Goal: Task Accomplishment & Management: Use online tool/utility

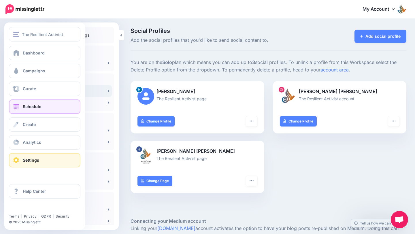
click at [17, 105] on span at bounding box center [15, 107] width 7 height 6
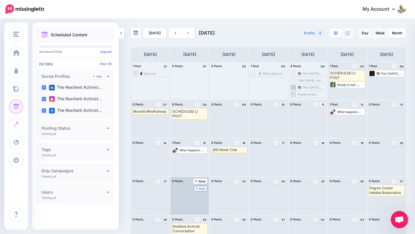
click at [201, 188] on span "Post" at bounding box center [201, 188] width 10 height 3
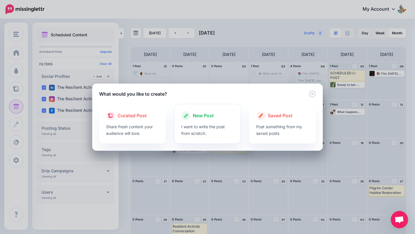
click at [187, 119] on icon at bounding box center [185, 115] width 9 height 9
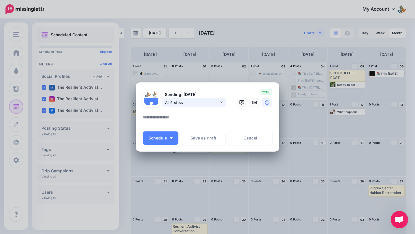
click at [224, 102] on link "All Profiles" at bounding box center [193, 102] width 63 height 8
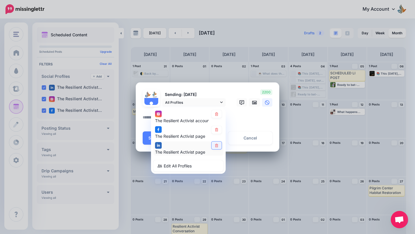
click at [216, 145] on icon at bounding box center [216, 145] width 4 height 3
click at [253, 102] on icon at bounding box center [254, 102] width 5 height 5
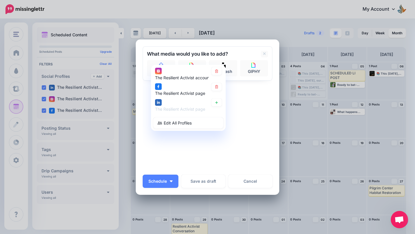
click at [246, 103] on div "Sending: 22nd Sep All Profiles" at bounding box center [208, 108] width 130 height 124
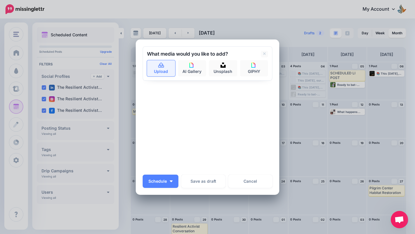
click at [162, 71] on link "Upload" at bounding box center [161, 68] width 28 height 16
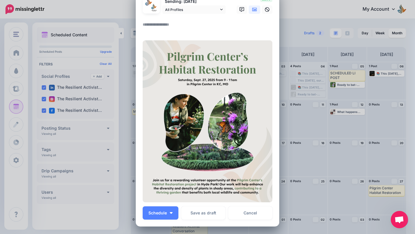
scroll to position [21, 0]
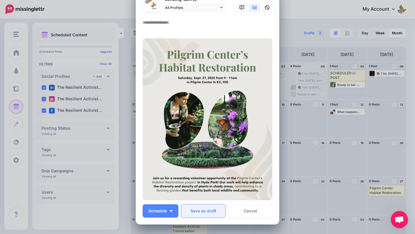
click at [199, 209] on button "Save as draft" at bounding box center [203, 210] width 44 height 13
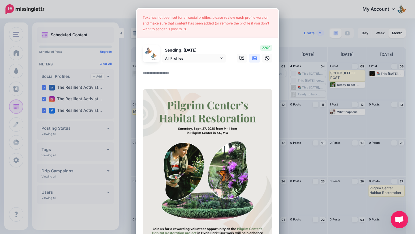
scroll to position [0, 0]
click at [181, 72] on textarea at bounding box center [209, 75] width 132 height 11
click at [202, 54] on div "Sending: 22nd Sep All Profiles The Resilient Activist account" at bounding box center [184, 54] width 92 height 18
click at [211, 58] on span "All Profiles" at bounding box center [192, 59] width 54 height 6
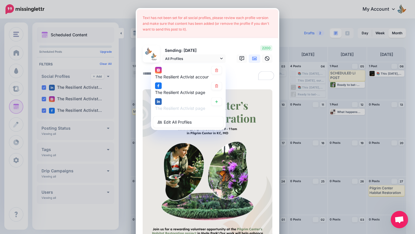
click at [234, 78] on textarea "To enrich screen reader interactions, please activate Accessibility in Grammarl…" at bounding box center [209, 75] width 132 height 11
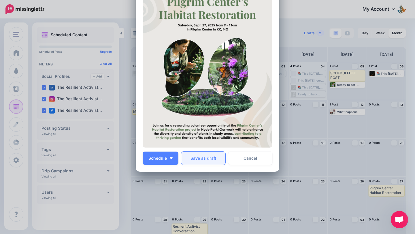
type textarea "****"
click at [209, 159] on button "Save as draft" at bounding box center [203, 157] width 44 height 13
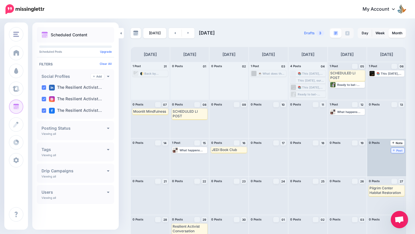
click at [395, 150] on span "Post" at bounding box center [398, 150] width 10 height 3
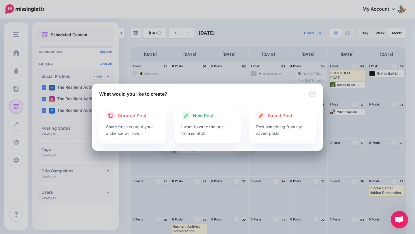
click at [183, 126] on p "I want to write the post from scratch." at bounding box center [207, 129] width 53 height 13
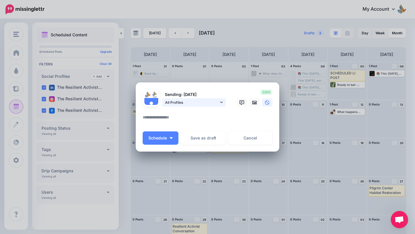
click at [213, 101] on span "All Profiles" at bounding box center [192, 102] width 54 height 6
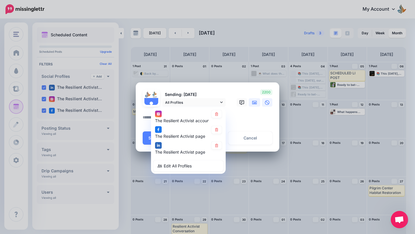
click at [257, 103] on link at bounding box center [255, 102] width 12 height 8
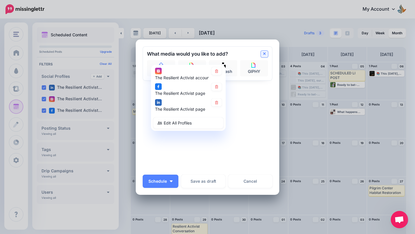
click at [264, 54] on icon at bounding box center [264, 53] width 3 height 3
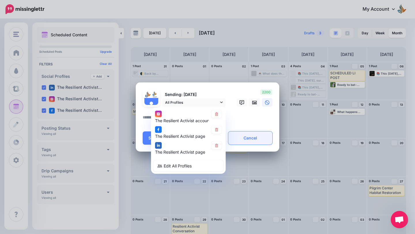
click at [260, 142] on link "Cancel" at bounding box center [250, 137] width 44 height 13
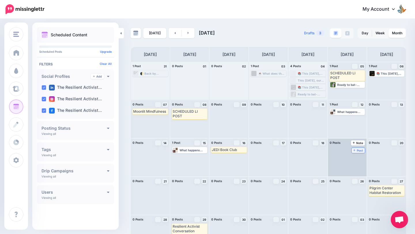
click at [361, 150] on span "Post" at bounding box center [358, 150] width 10 height 3
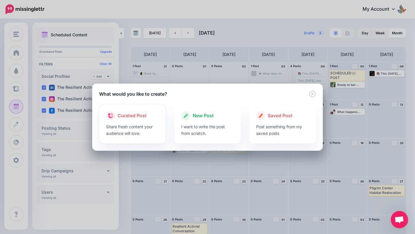
click at [138, 128] on p "Share fresh content your audience will love." at bounding box center [132, 129] width 53 height 13
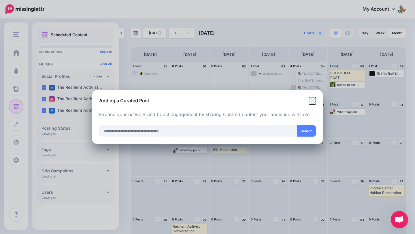
click at [310, 99] on icon "Close" at bounding box center [312, 100] width 7 height 7
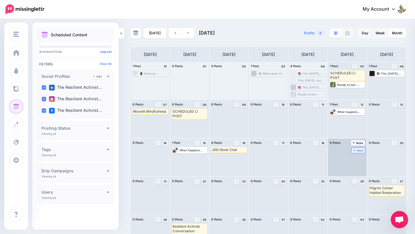
click at [357, 149] on span "Post" at bounding box center [358, 150] width 10 height 3
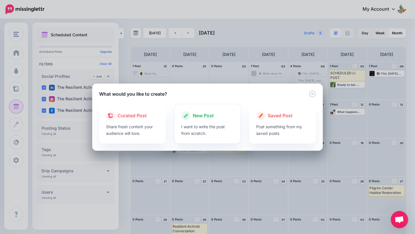
click at [209, 126] on p "I want to write the post from scratch." at bounding box center [207, 129] width 53 height 13
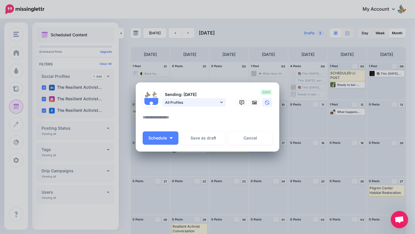
click at [188, 104] on span "All Profiles" at bounding box center [192, 102] width 54 height 6
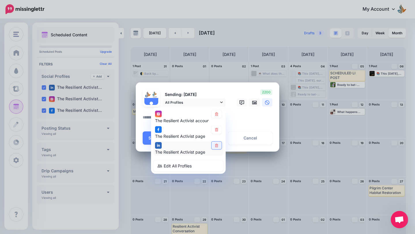
click at [216, 144] on icon at bounding box center [216, 145] width 4 height 3
click at [257, 105] on link at bounding box center [255, 102] width 12 height 8
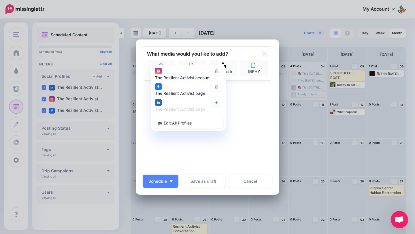
click at [203, 156] on div "Sending: 19th Sep All Profiles" at bounding box center [208, 108] width 130 height 124
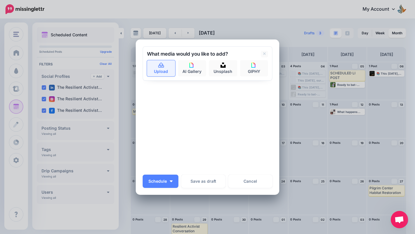
click at [163, 69] on link "Upload" at bounding box center [161, 68] width 28 height 16
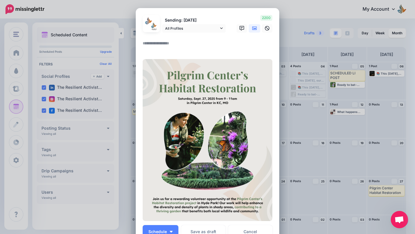
click at [197, 41] on textarea at bounding box center [209, 45] width 132 height 11
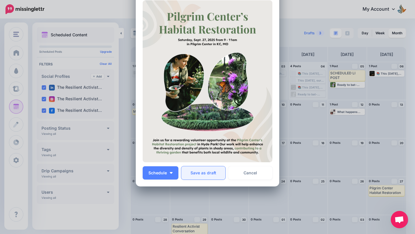
type textarea "****"
click at [213, 170] on button "Save as draft" at bounding box center [203, 172] width 44 height 13
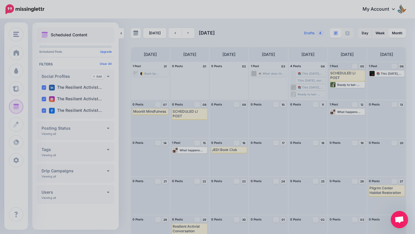
scroll to position [0, 0]
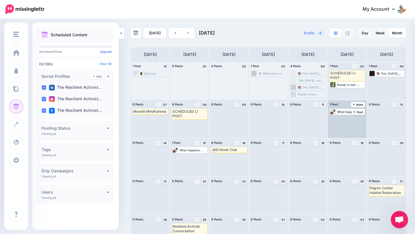
click at [344, 110] on div "What happens when books that challenge our country's white-supremacist, ableist…" at bounding box center [350, 111] width 27 height 3
click at [343, 112] on div "What happens when books that challenge our country's white-supremacist, ableist…" at bounding box center [350, 111] width 27 height 3
click at [338, 118] on span "Edit" at bounding box center [340, 118] width 5 height 3
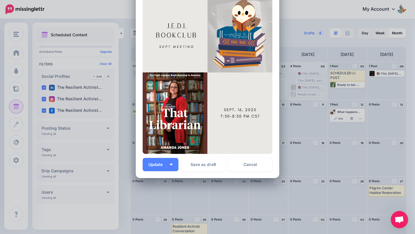
scroll to position [194, 0]
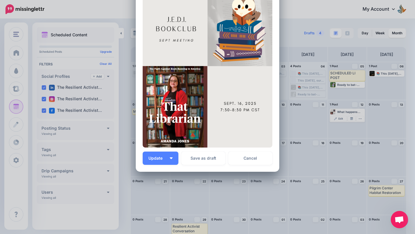
click at [295, 135] on div "Edit Post Loading Sending: 12th Sep 19:36 The Resilient Activist page" at bounding box center [207, 117] width 415 height 234
click at [352, 144] on div "Edit Post Loading Sending: 12th Sep 19:36 The Resilient Activist page" at bounding box center [207, 117] width 415 height 234
click at [255, 151] on link "Cancel" at bounding box center [250, 157] width 44 height 13
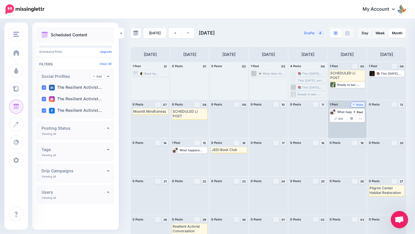
click at [361, 102] on link "12 Note" at bounding box center [358, 104] width 14 height 5
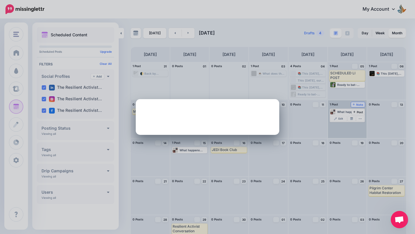
scroll to position [0, 0]
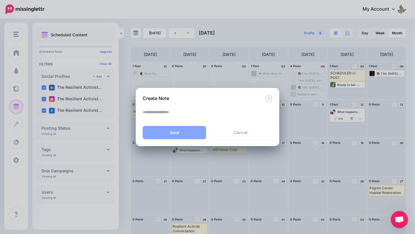
click at [307, 155] on div "Create Note Loading Save Cancel Save Save as draft Close" at bounding box center [207, 117] width 415 height 234
click at [269, 96] on icon "Close" at bounding box center [268, 98] width 7 height 7
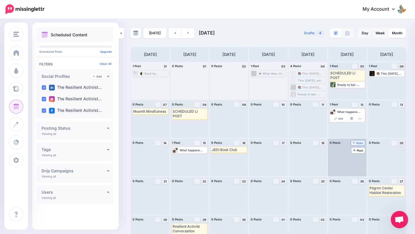
click at [355, 143] on span "Note" at bounding box center [358, 142] width 11 height 3
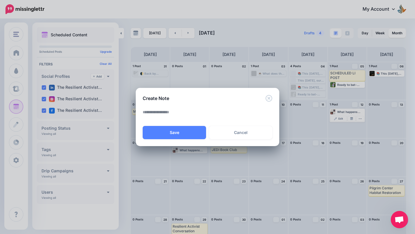
click at [233, 112] on textarea at bounding box center [209, 114] width 132 height 11
type textarea "*"
type textarea "**********"
click at [169, 132] on button "Save" at bounding box center [174, 132] width 63 height 13
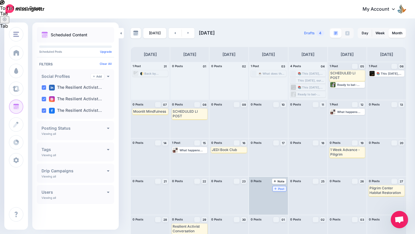
click at [277, 191] on link "Post" at bounding box center [279, 188] width 14 height 5
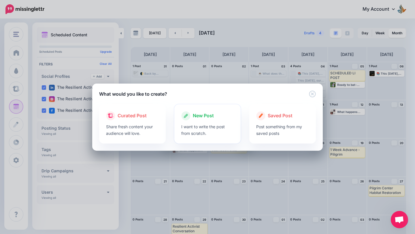
click at [230, 129] on p "I want to write the post from scratch." at bounding box center [207, 129] width 53 height 13
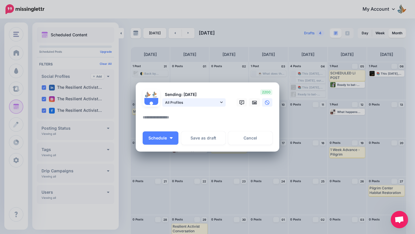
click at [217, 104] on span "All Profiles" at bounding box center [192, 102] width 54 height 6
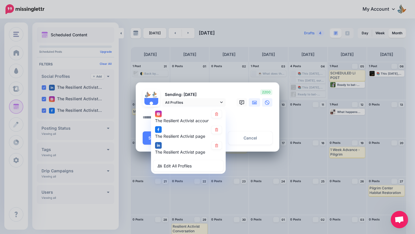
click at [256, 103] on icon at bounding box center [254, 102] width 5 height 5
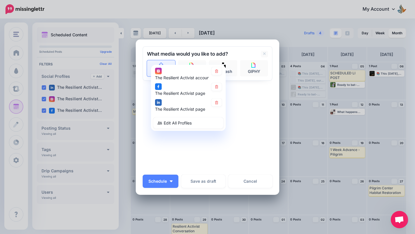
click at [160, 61] on link "Upload" at bounding box center [161, 68] width 28 height 16
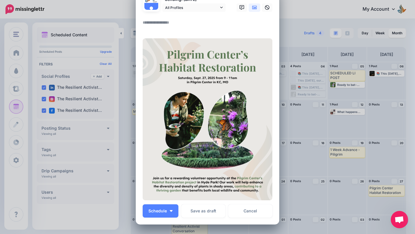
scroll to position [38, 0]
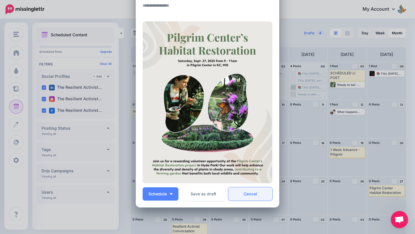
click at [262, 194] on link "Cancel" at bounding box center [250, 193] width 44 height 13
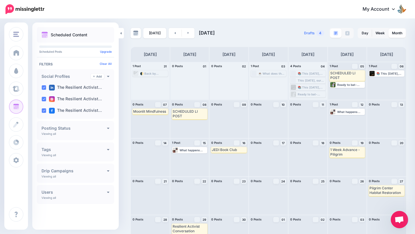
scroll to position [0, 0]
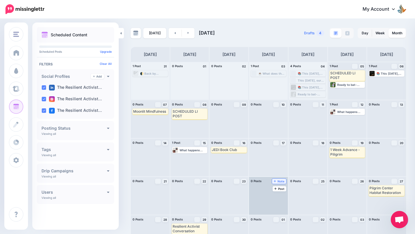
click at [281, 180] on span "Note" at bounding box center [279, 181] width 11 height 3
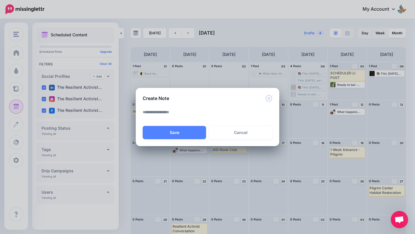
click at [200, 120] on div at bounding box center [208, 116] width 130 height 14
click at [200, 115] on textarea at bounding box center [209, 114] width 132 height 11
type textarea "**********"
click at [192, 135] on button "Save" at bounding box center [174, 132] width 63 height 13
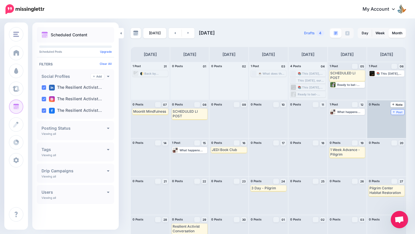
click at [397, 109] on link "Post" at bounding box center [398, 111] width 14 height 5
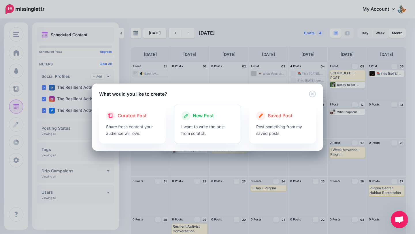
click at [224, 131] on p "I want to write the post from scratch." at bounding box center [207, 129] width 53 height 13
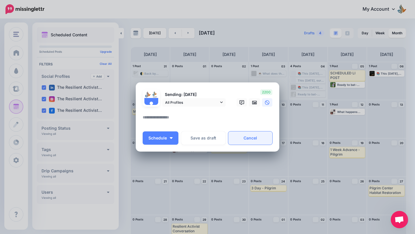
click at [244, 137] on link "Cancel" at bounding box center [250, 137] width 44 height 13
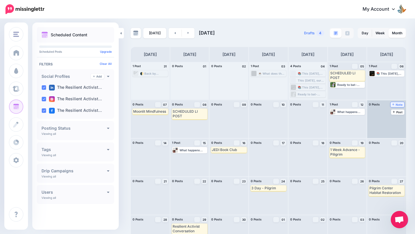
click at [397, 104] on span "Note" at bounding box center [397, 104] width 11 height 3
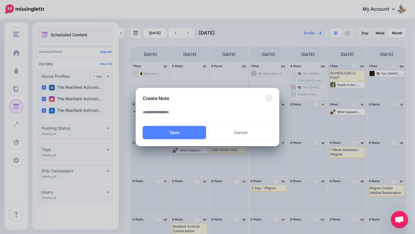
click at [232, 111] on textarea at bounding box center [209, 114] width 132 height 11
type textarea "**********"
click at [174, 136] on button "Save" at bounding box center [174, 132] width 63 height 13
